Goal: Find specific page/section: Find specific page/section

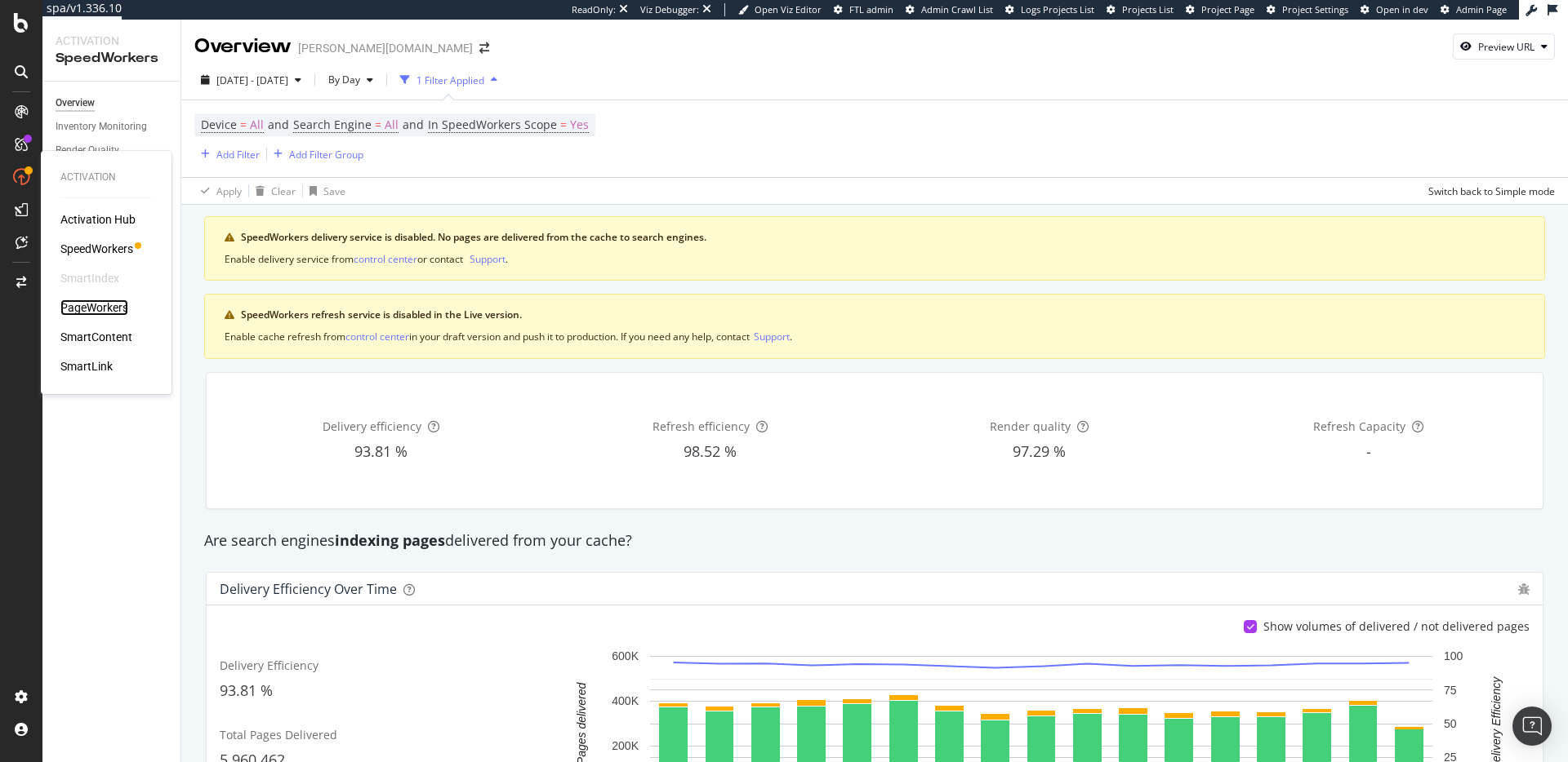
click at [83, 303] on div "PageWorkers" at bounding box center [95, 307] width 68 height 16
